Goal: Ask a question

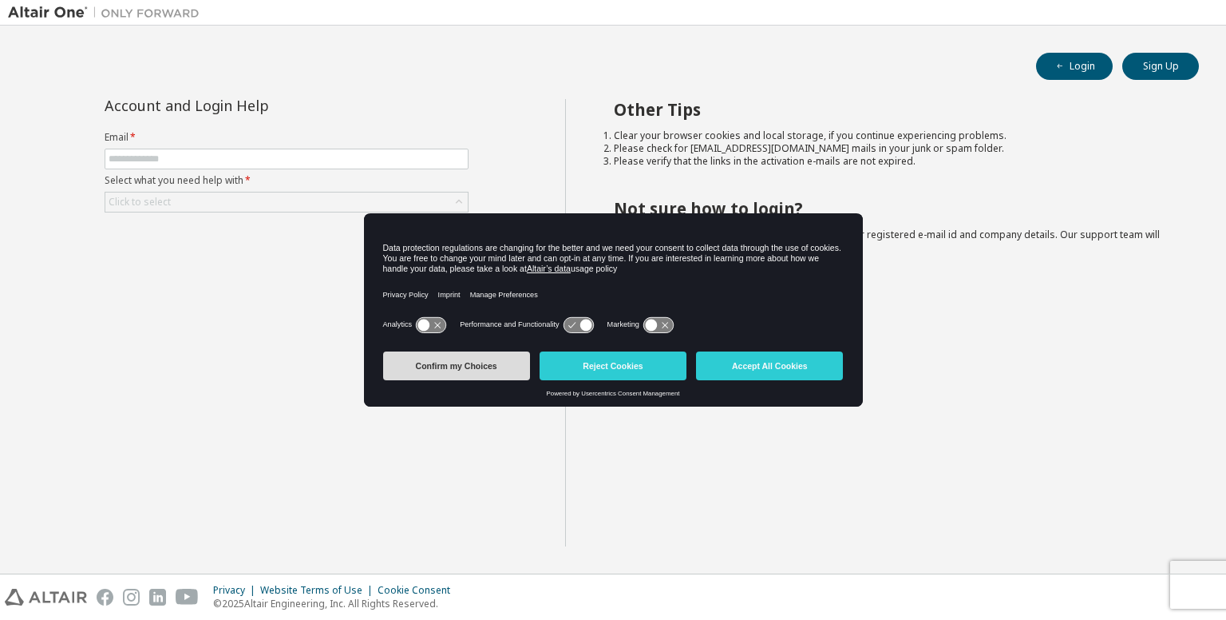
click at [481, 372] on button "Confirm my Choices" at bounding box center [456, 365] width 147 height 29
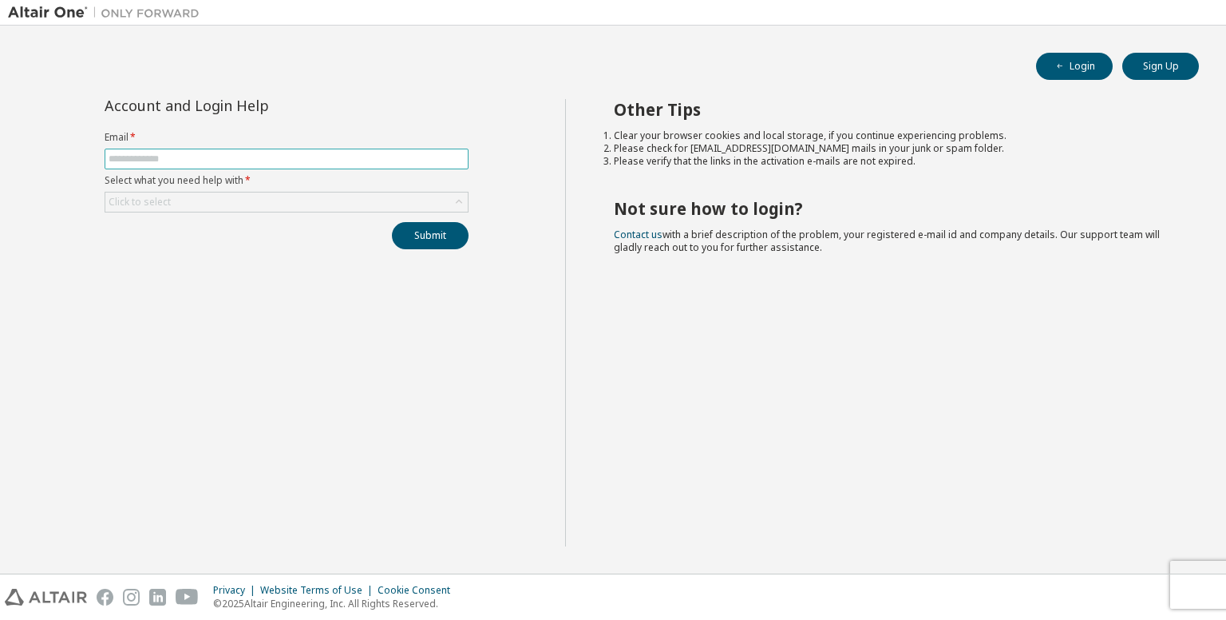
click at [355, 148] on span at bounding box center [287, 158] width 364 height 21
click at [346, 155] on input "text" at bounding box center [287, 158] width 356 height 13
type input "**********"
click at [315, 208] on div "Click to select" at bounding box center [286, 201] width 362 height 19
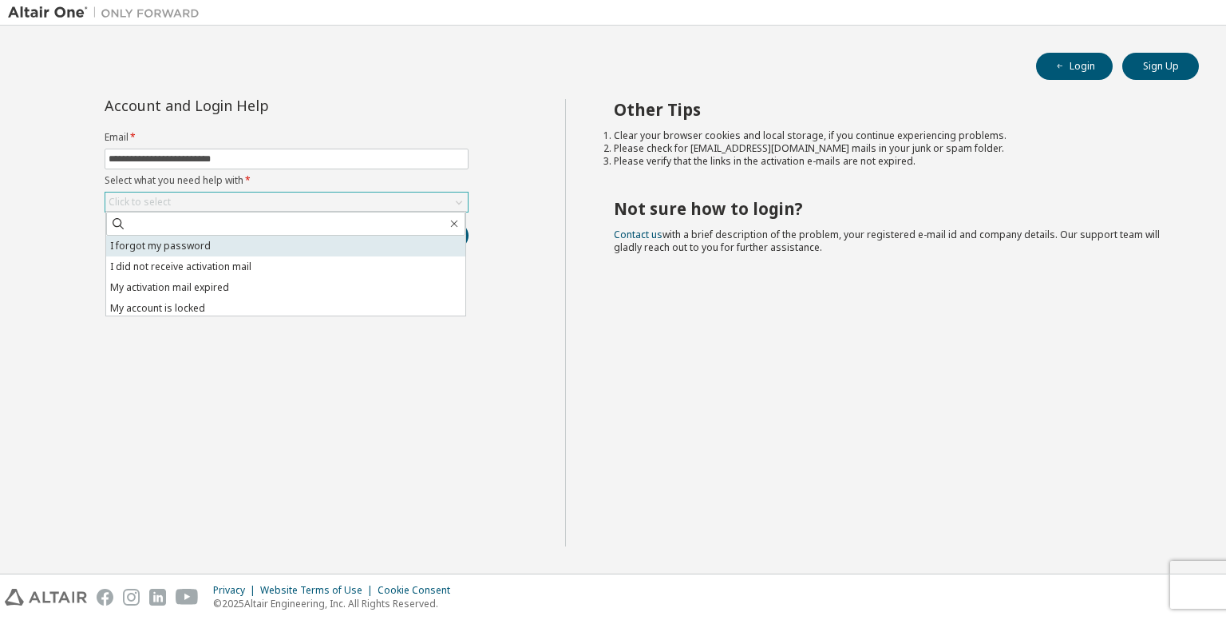
click at [251, 240] on li "I forgot my password" at bounding box center [285, 246] width 359 height 21
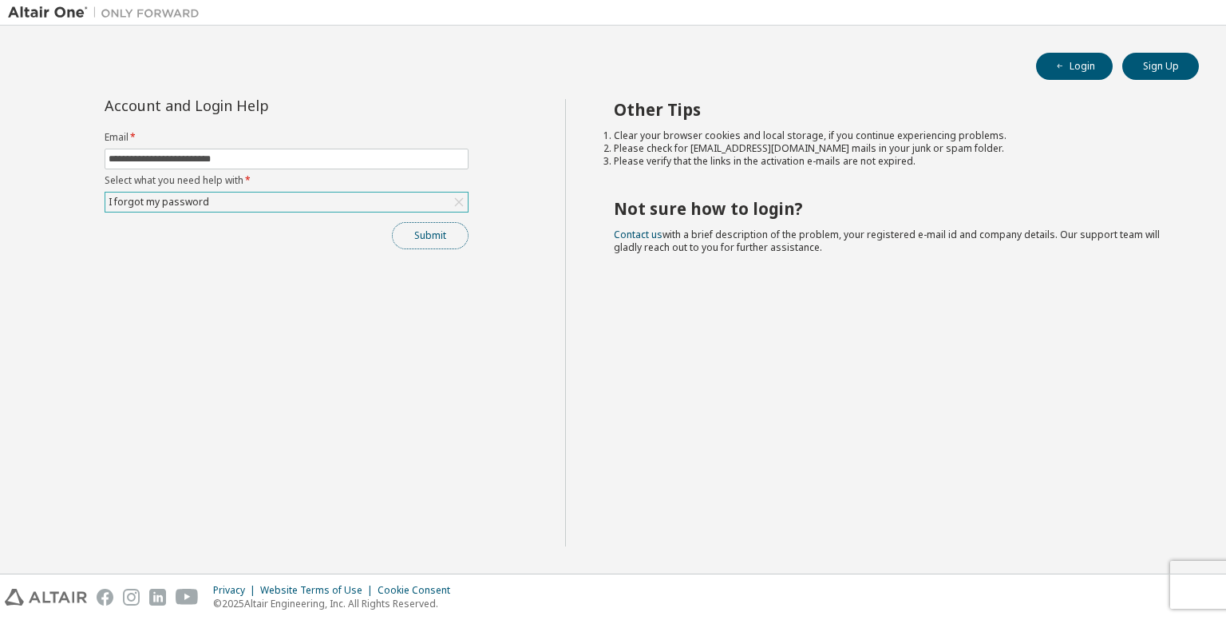
click at [410, 240] on button "Submit" at bounding box center [430, 235] width 77 height 27
